Goal: Find specific page/section: Find specific page/section

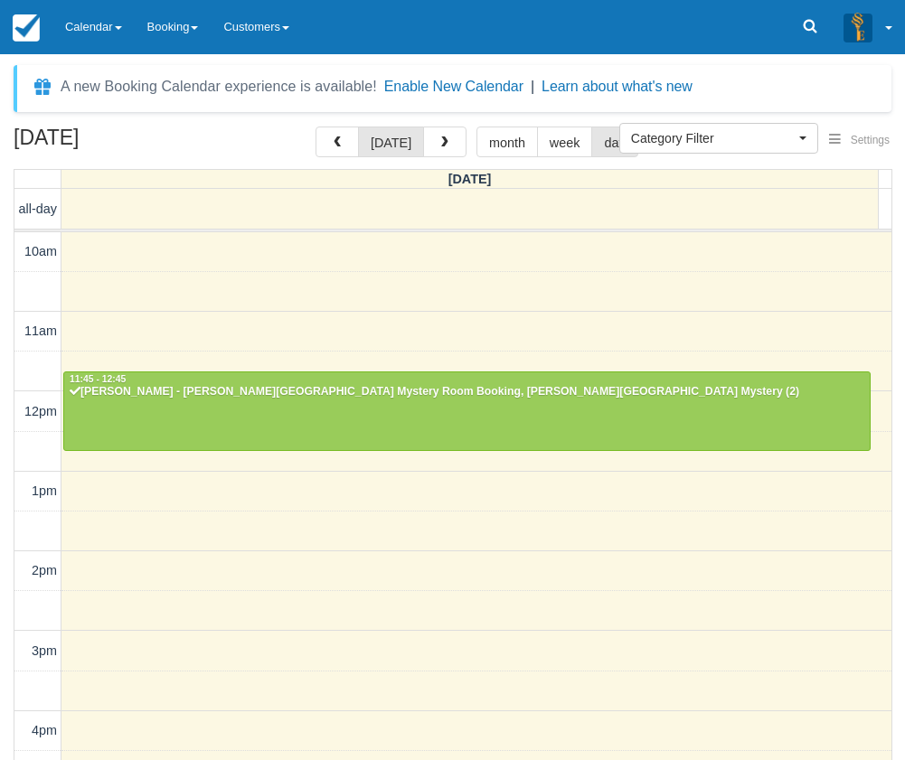
select select
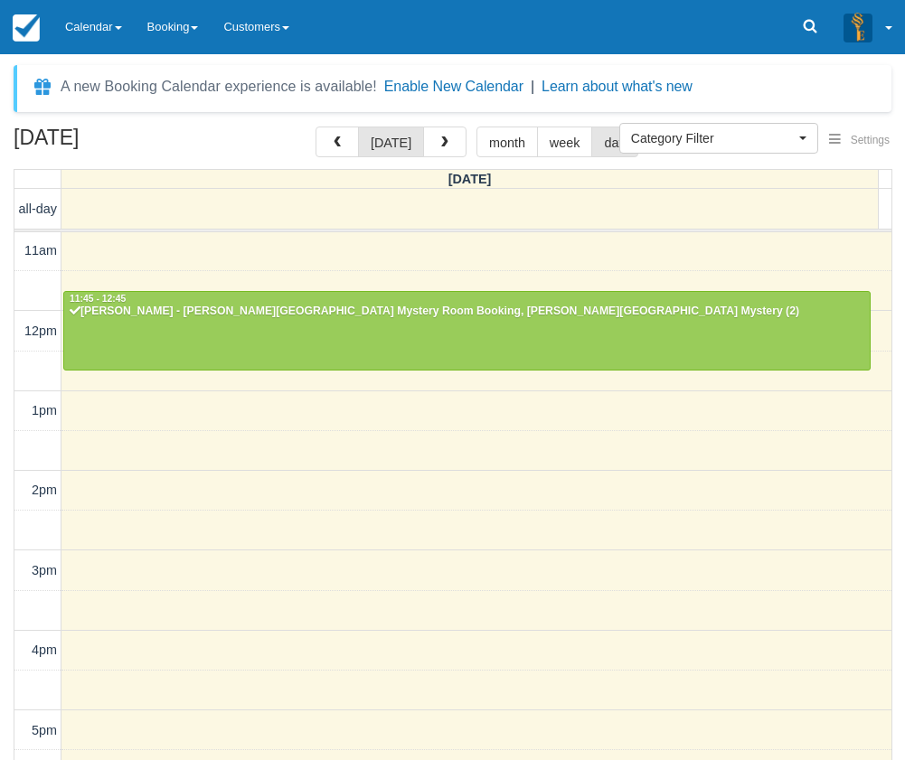
click at [102, 14] on link "Calendar" at bounding box center [93, 27] width 82 height 54
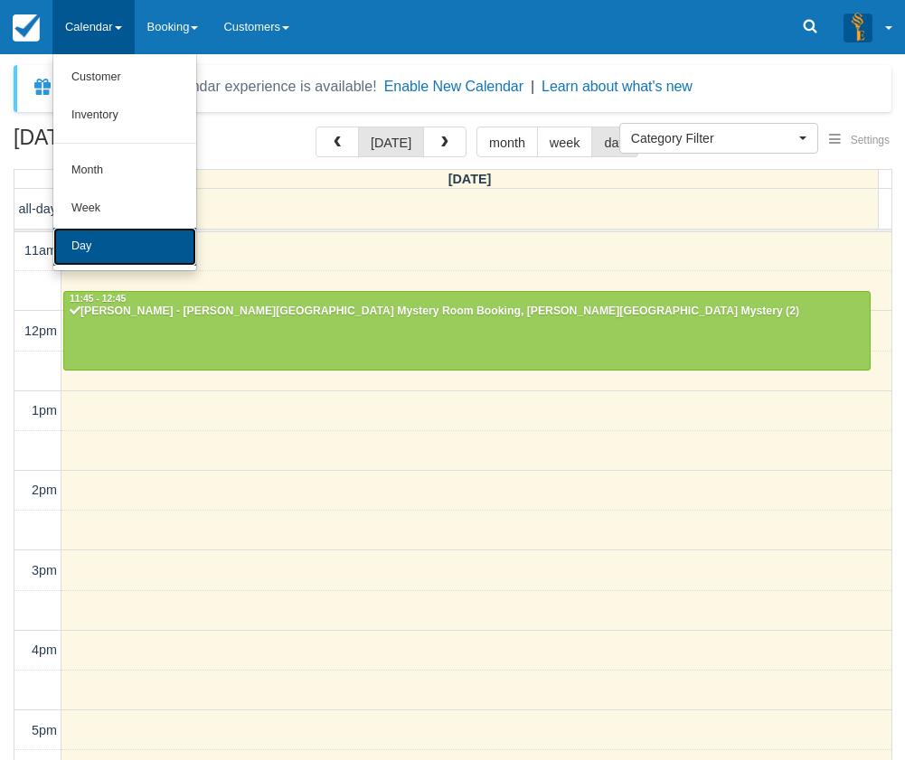
click at [98, 247] on link "Day" at bounding box center [124, 247] width 143 height 38
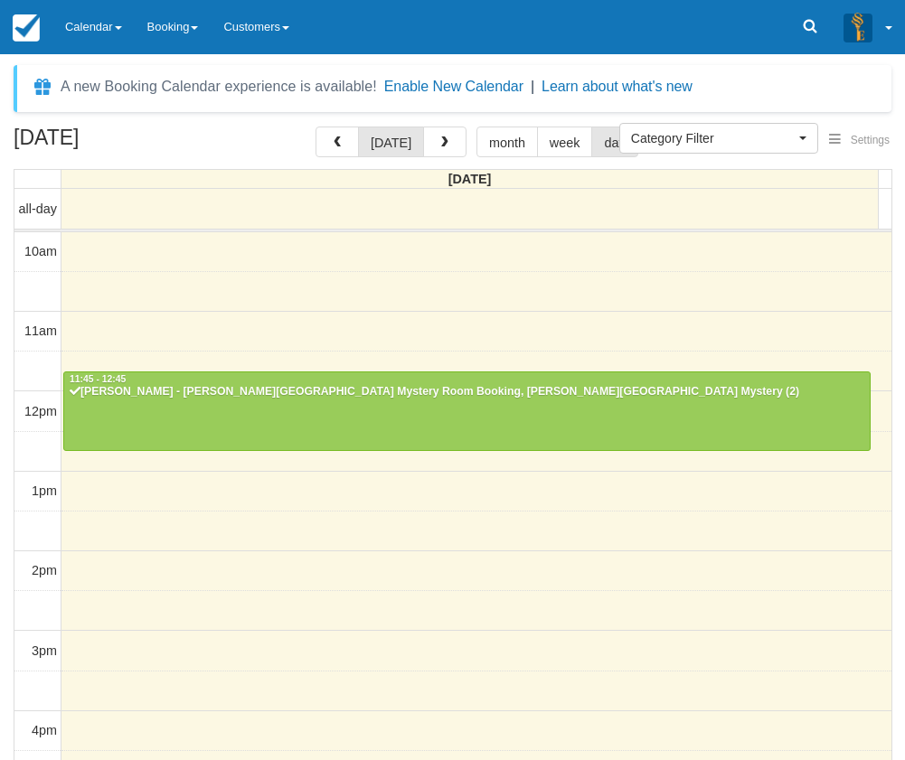
select select
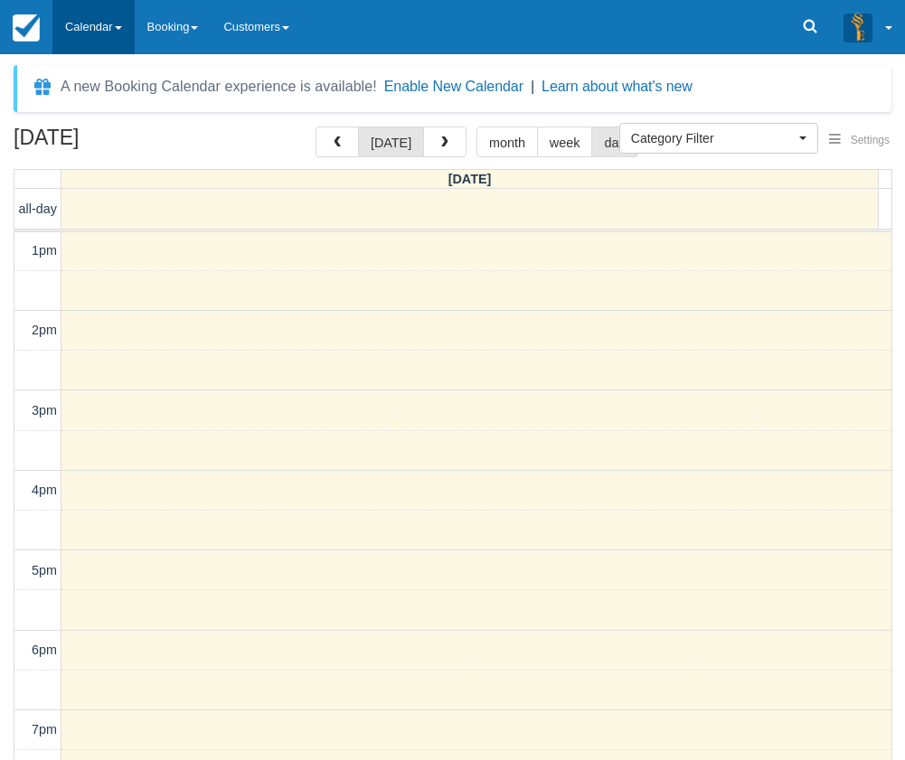
click at [93, 33] on link "Calendar" at bounding box center [93, 27] width 82 height 54
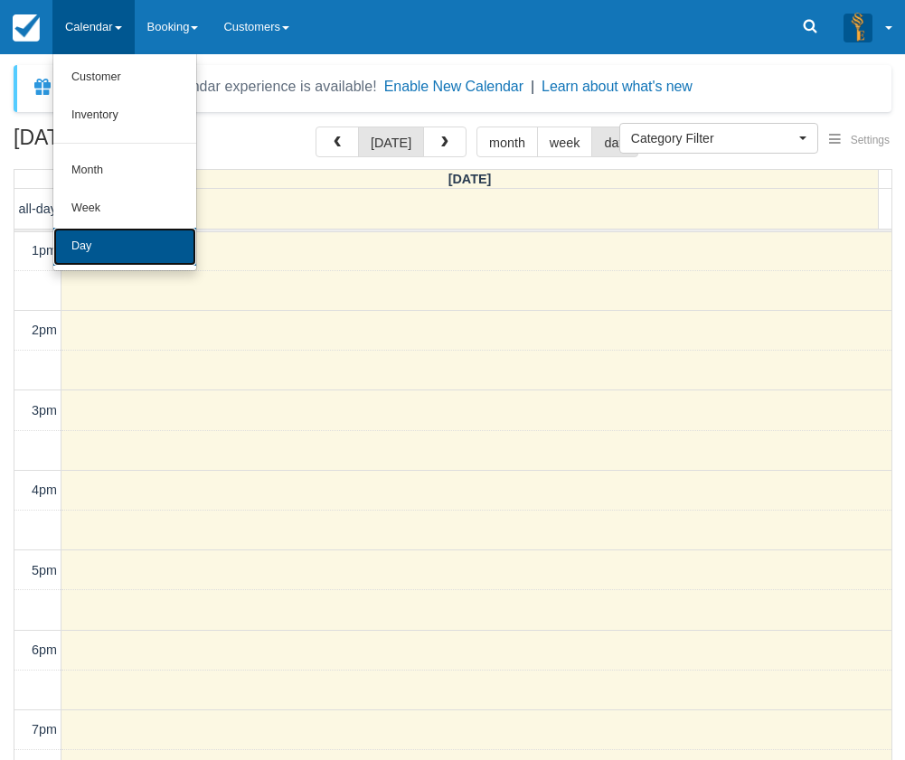
click at [114, 240] on link "Day" at bounding box center [124, 247] width 143 height 38
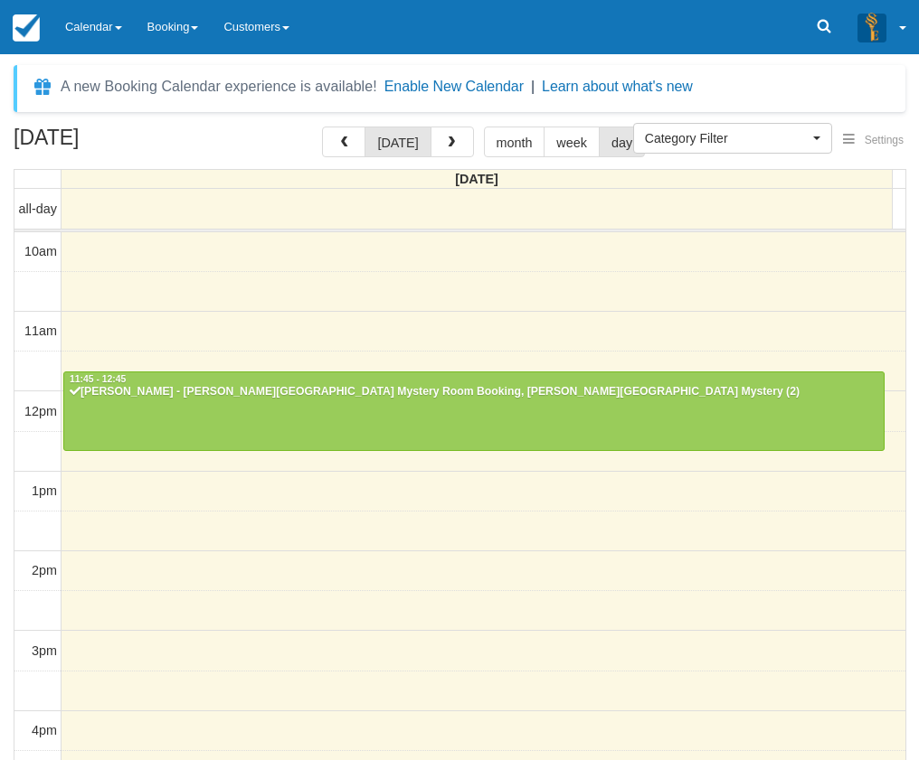
select select
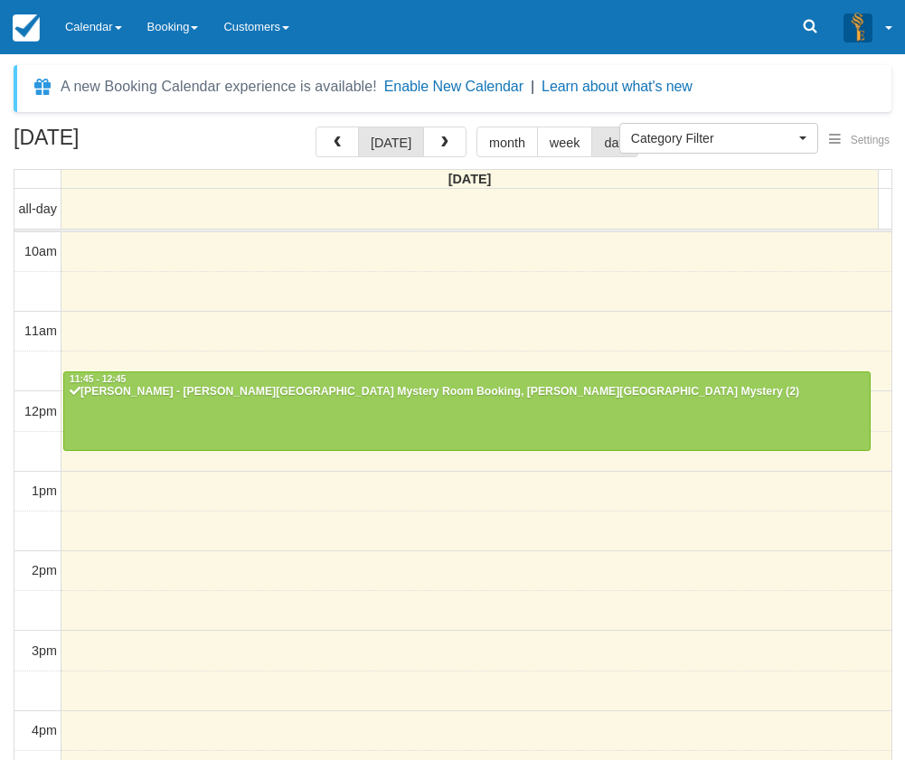
scroll to position [240, 0]
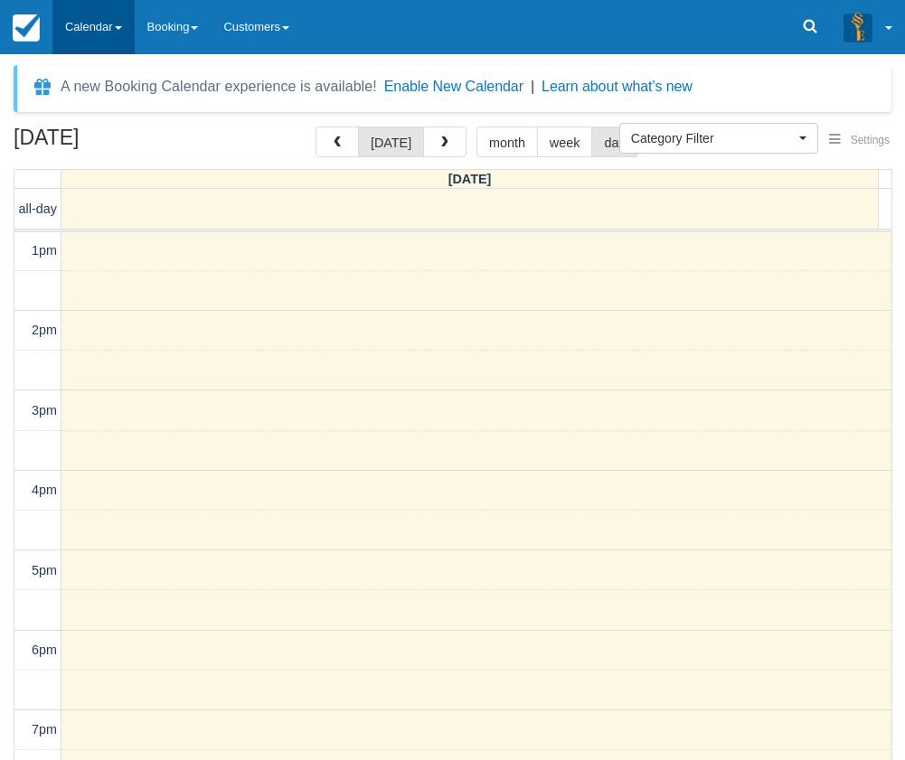
click at [102, 22] on link "Calendar" at bounding box center [93, 27] width 82 height 54
